Goal: Transaction & Acquisition: Purchase product/service

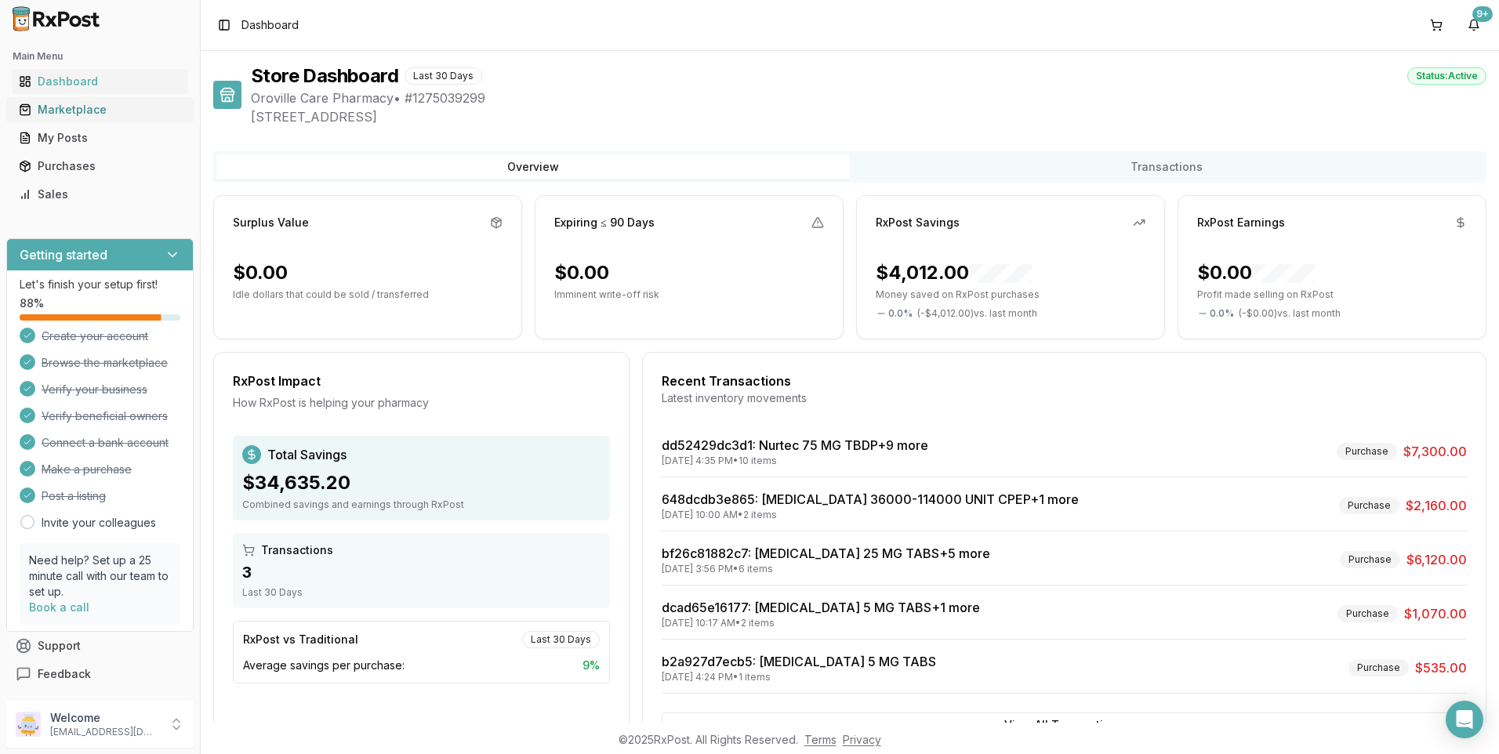
click at [85, 101] on link "Marketplace" at bounding box center [100, 110] width 175 height 28
click at [63, 113] on div "Marketplace" at bounding box center [100, 110] width 162 height 16
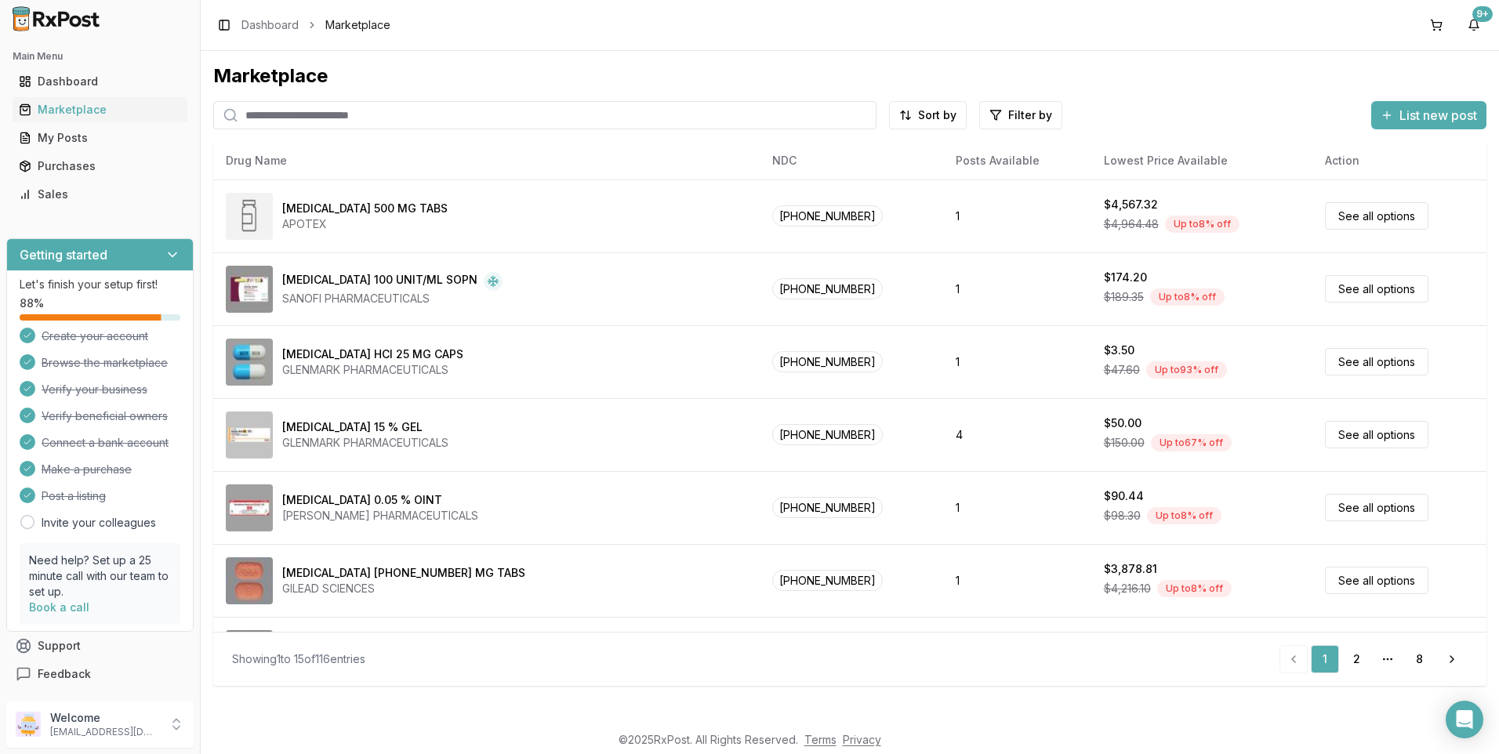
click at [379, 122] on input "search" at bounding box center [544, 115] width 663 height 28
type input "******"
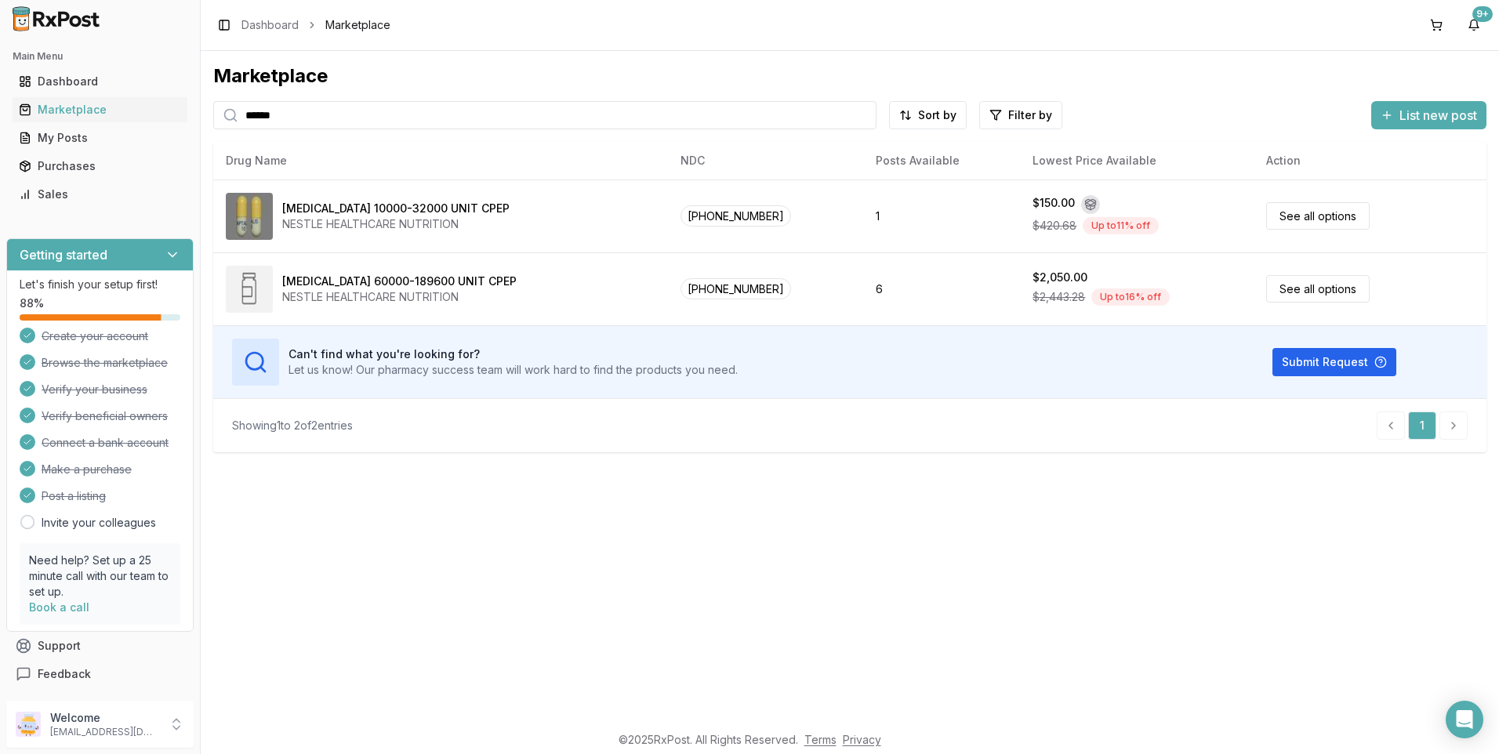
click at [54, 20] on img at bounding box center [56, 18] width 100 height 25
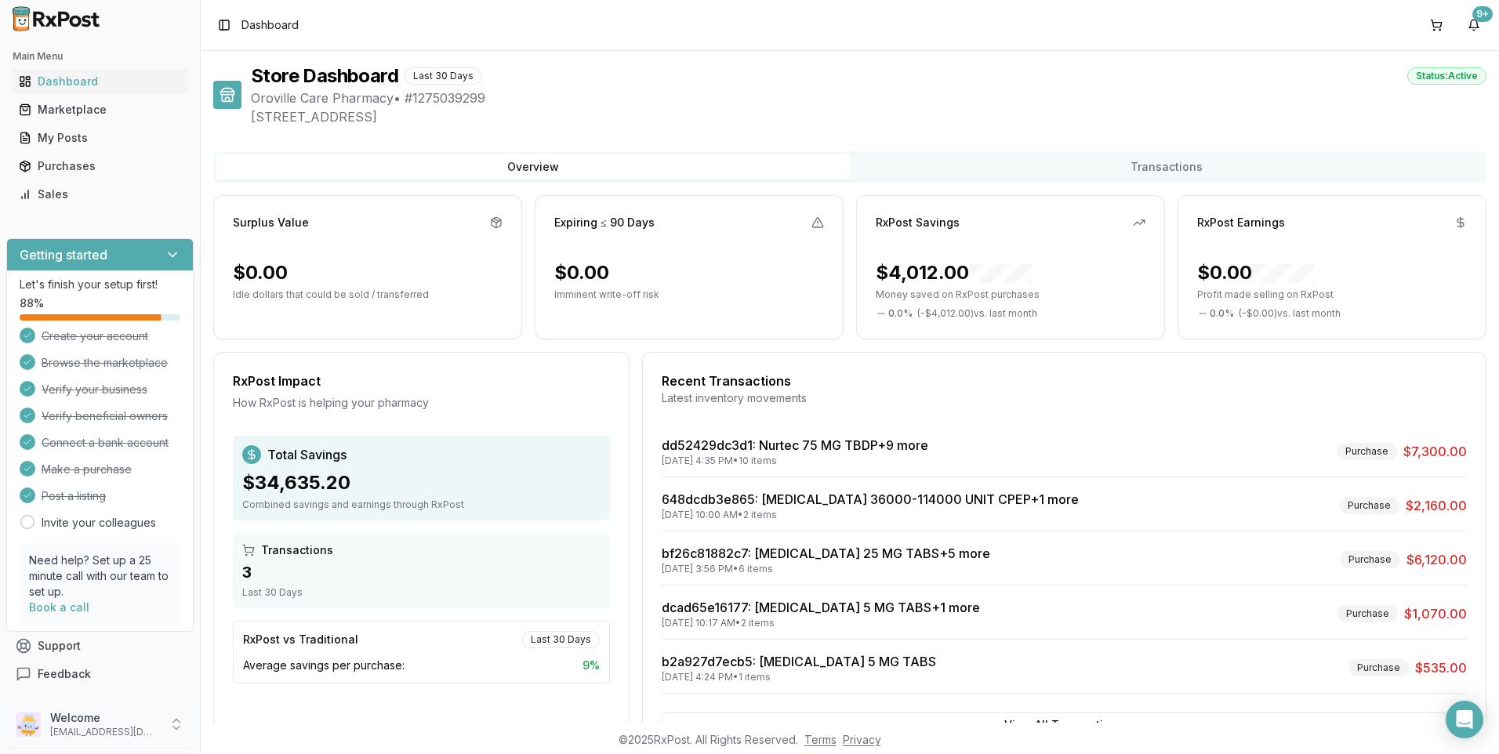
click at [118, 727] on p "[EMAIL_ADDRESS][DOMAIN_NAME]" at bounding box center [104, 732] width 109 height 13
click at [234, 731] on span "Sign Out" at bounding box center [284, 728] width 149 height 16
